Goal: Task Accomplishment & Management: Manage account settings

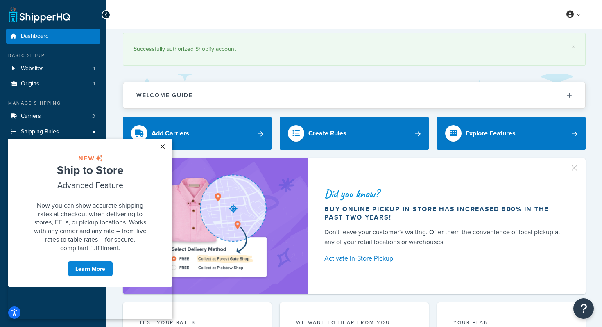
click at [165, 145] on link "×" at bounding box center [162, 146] width 14 height 15
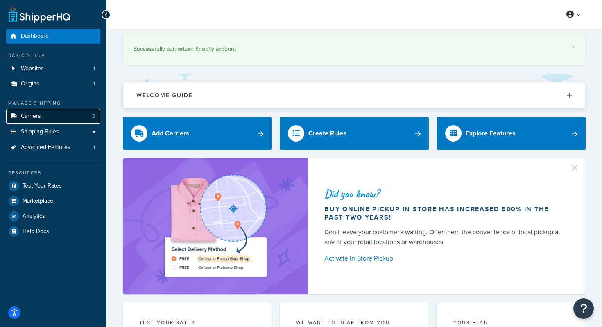
click at [44, 120] on link "Carriers 3" at bounding box center [53, 116] width 94 height 15
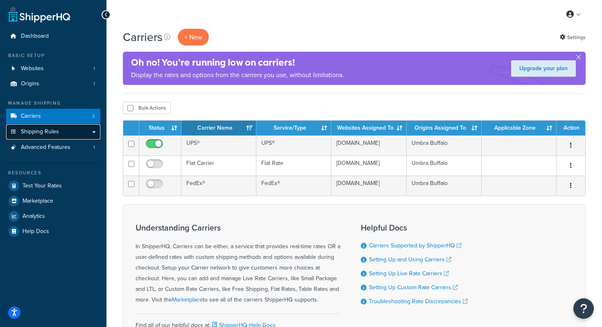
click at [39, 132] on span "Shipping Rules" at bounding box center [40, 131] width 38 height 7
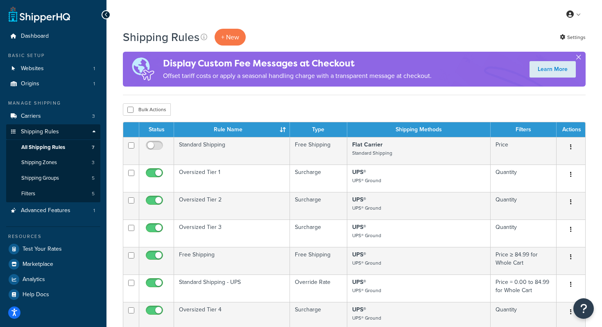
click at [578, 58] on button "button" at bounding box center [579, 59] width 2 height 2
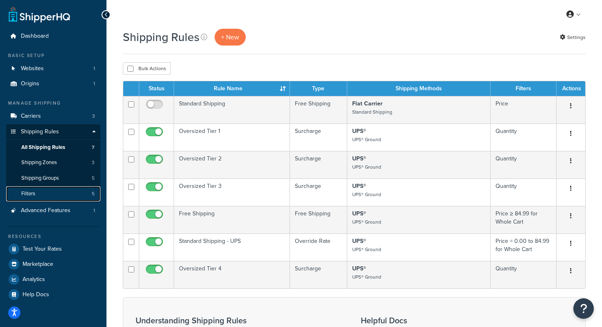
click at [48, 196] on link "Filters 5" at bounding box center [53, 193] width 94 height 15
